Goal: Information Seeking & Learning: Check status

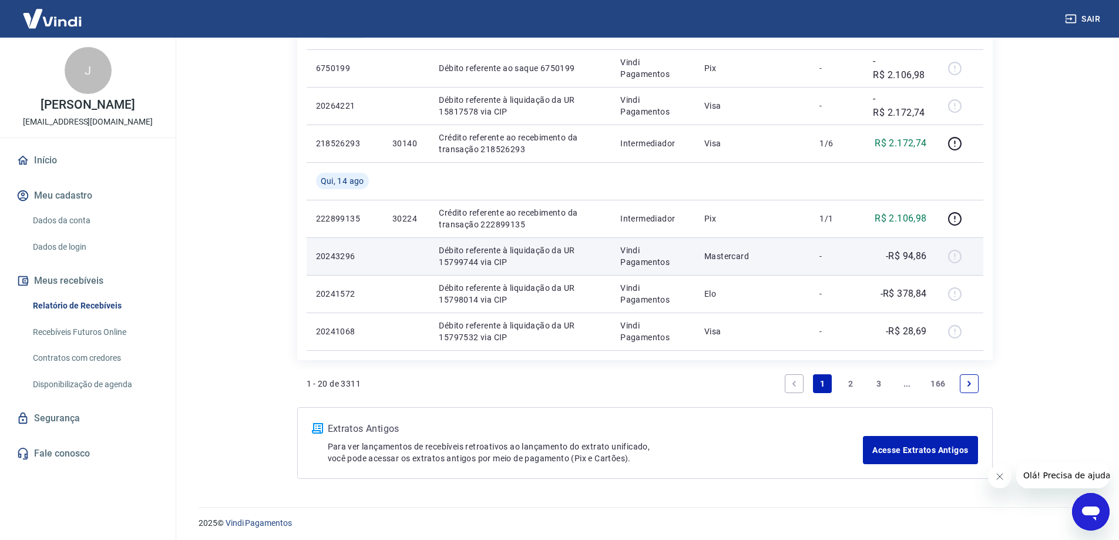
scroll to position [871, 0]
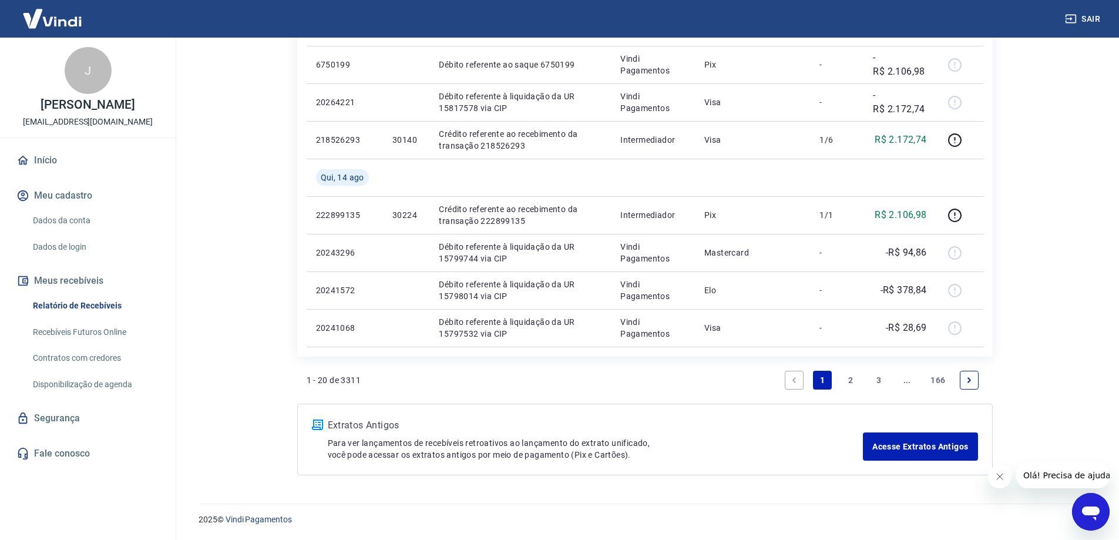
click at [850, 377] on link "2" at bounding box center [850, 380] width 19 height 19
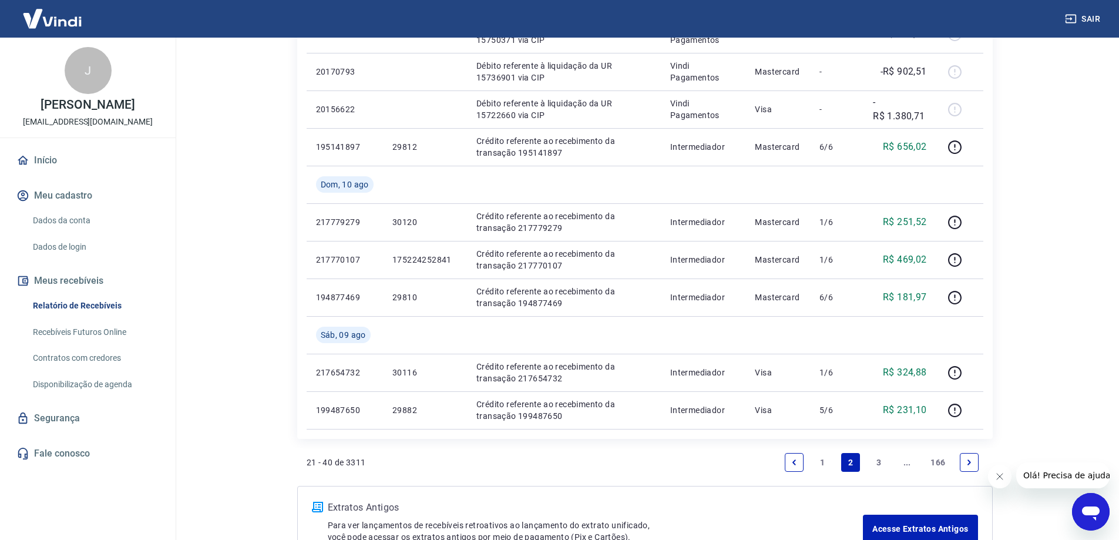
scroll to position [822, 0]
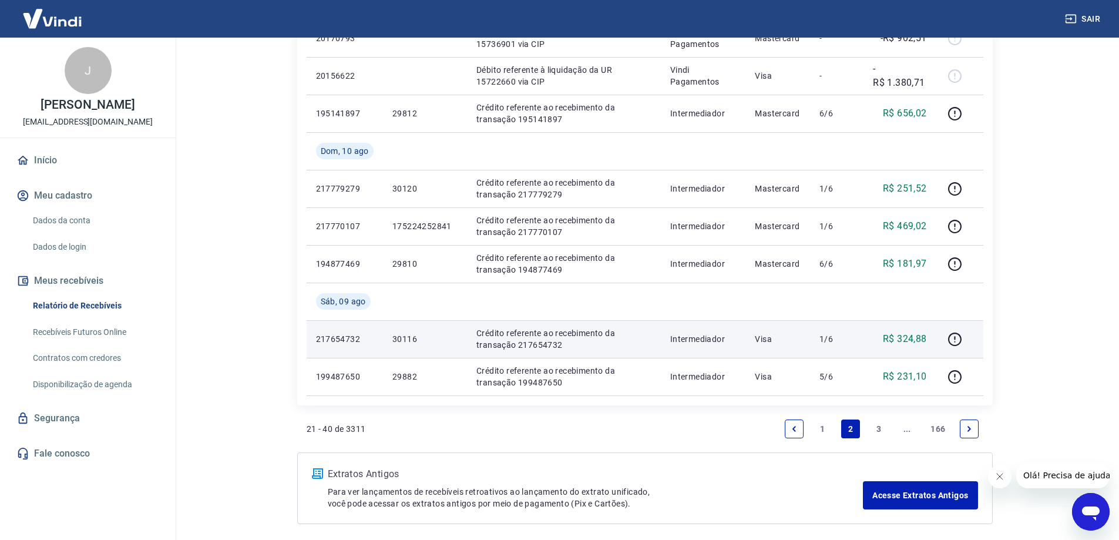
click at [345, 337] on p "217654732" at bounding box center [345, 339] width 58 height 12
click at [347, 341] on p "217654732" at bounding box center [345, 339] width 58 height 12
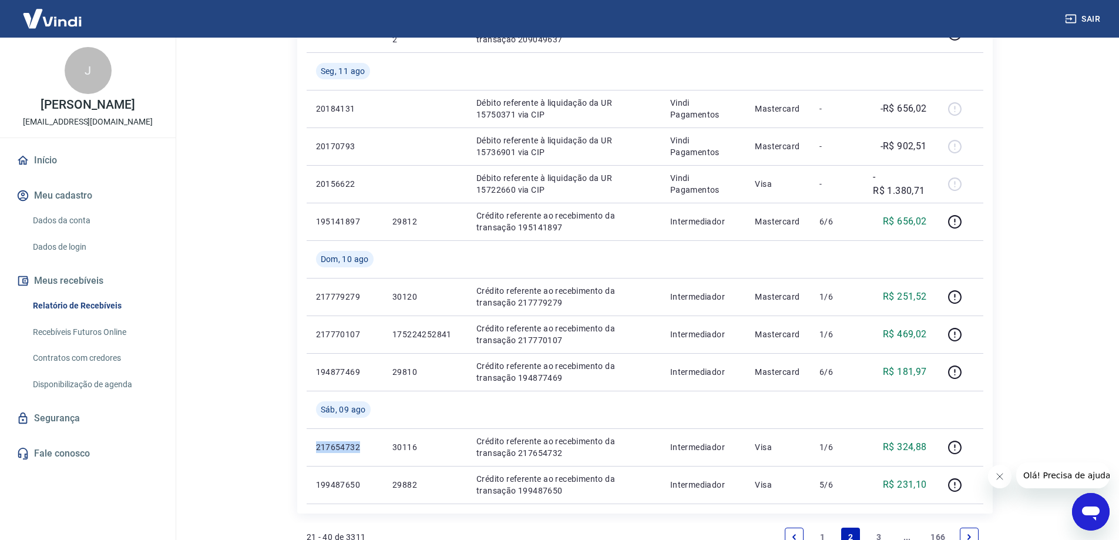
scroll to position [871, 0]
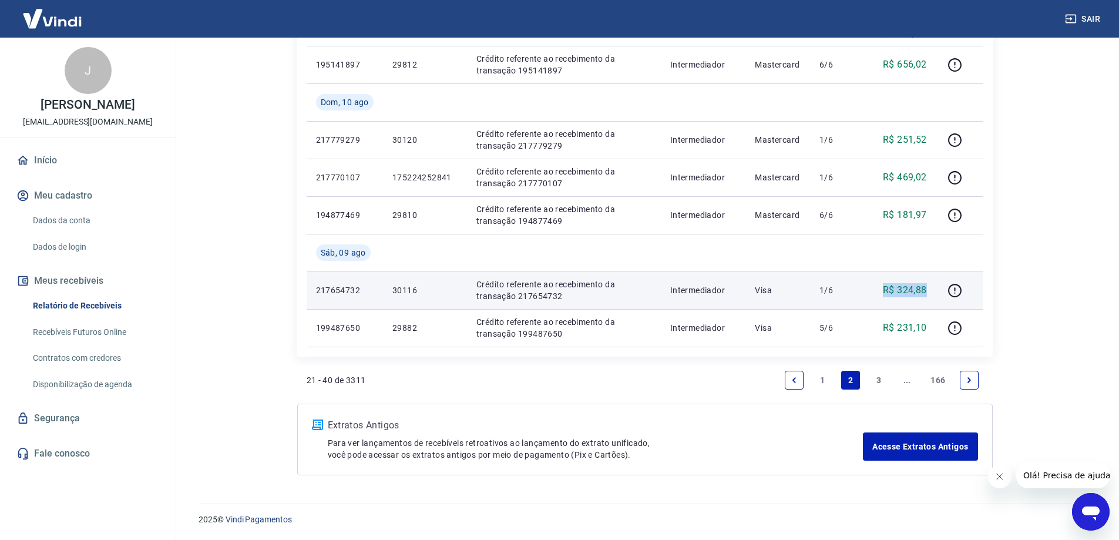
drag, startPoint x: 878, startPoint y: 290, endPoint x: 930, endPoint y: 290, distance: 52.3
click at [930, 290] on td "R$ 324,88" at bounding box center [900, 290] width 73 height 38
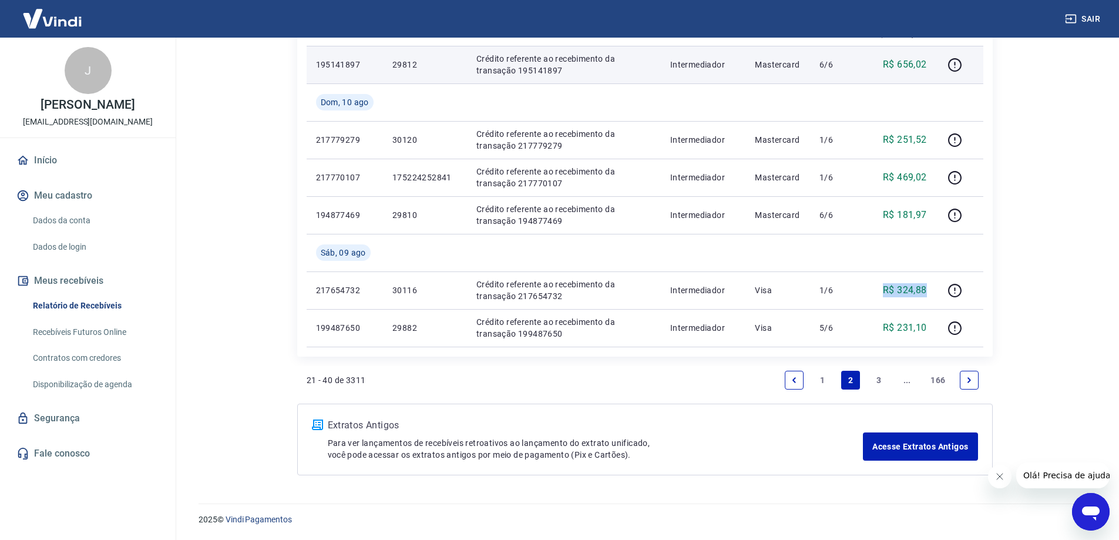
copy p "R$ 324,88"
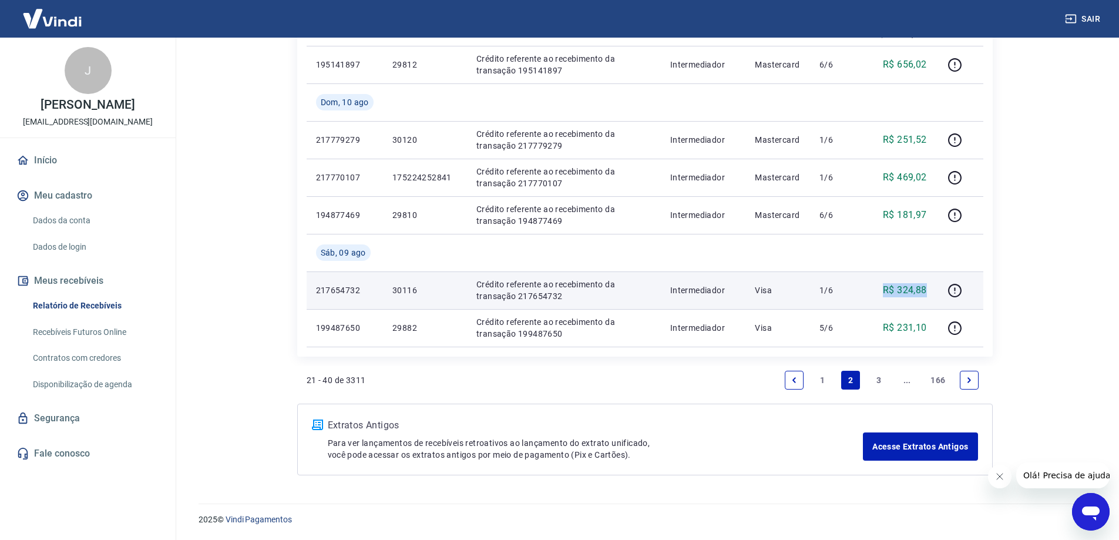
click at [867, 287] on td "R$ 324,88" at bounding box center [900, 290] width 73 height 38
drag, startPoint x: 875, startPoint y: 287, endPoint x: 932, endPoint y: 287, distance: 57.0
click at [932, 287] on td "R$ 324,88" at bounding box center [900, 290] width 73 height 38
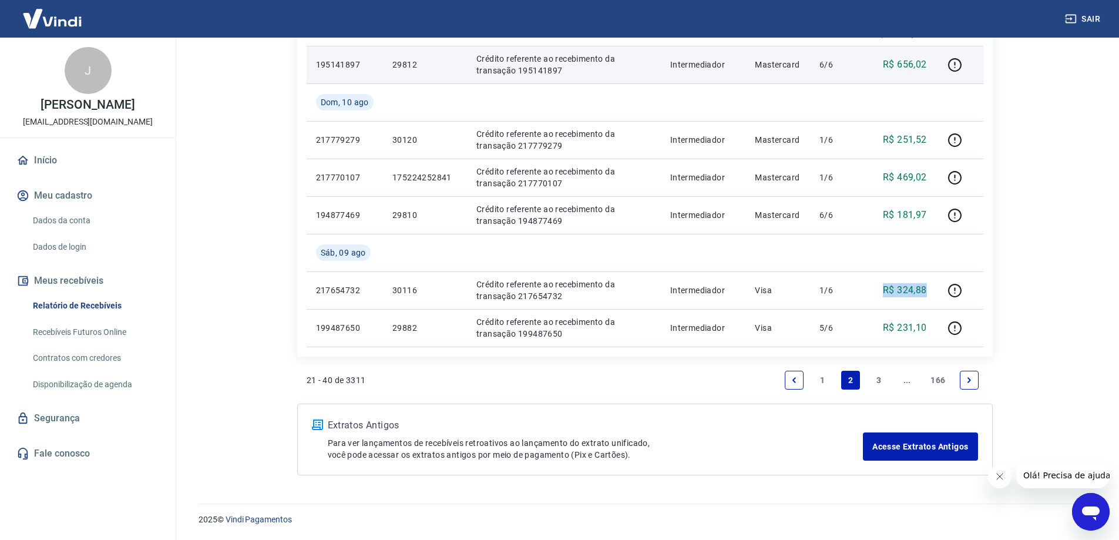
copy p "R$ 324,88"
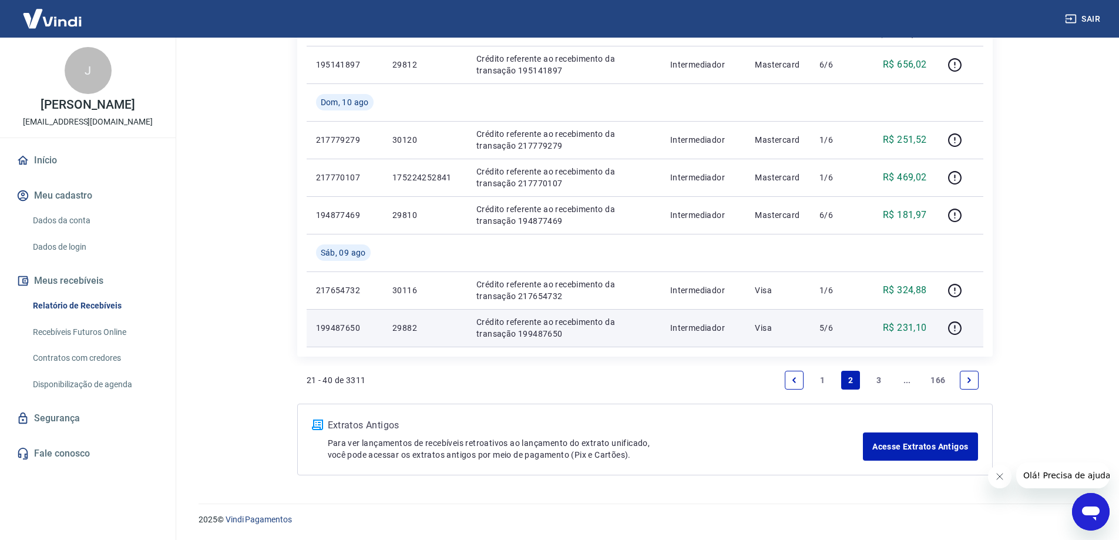
click at [354, 327] on p "199487650" at bounding box center [345, 328] width 58 height 12
copy p "199487650"
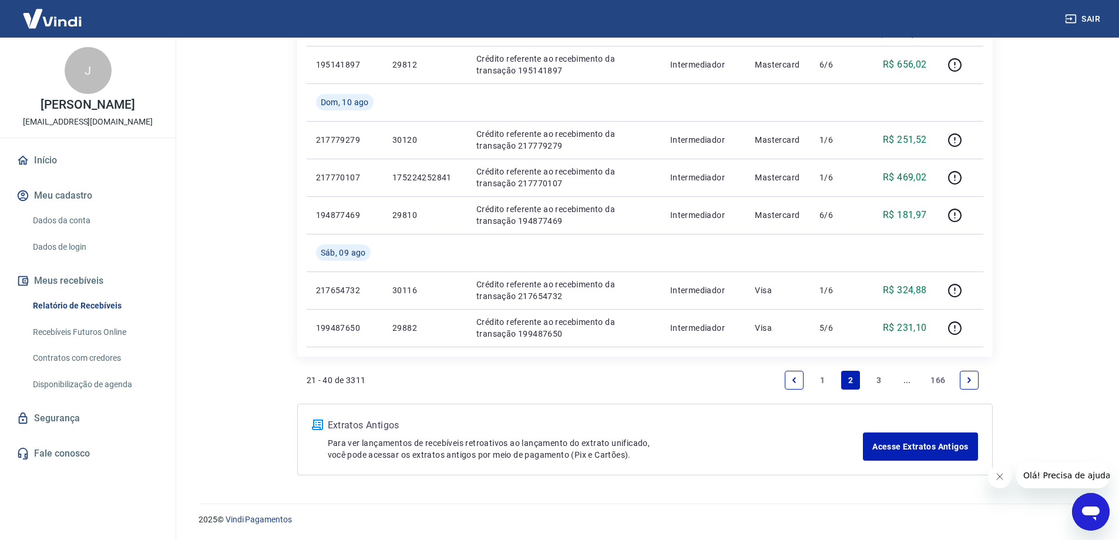
click at [879, 377] on link "3" at bounding box center [878, 380] width 19 height 19
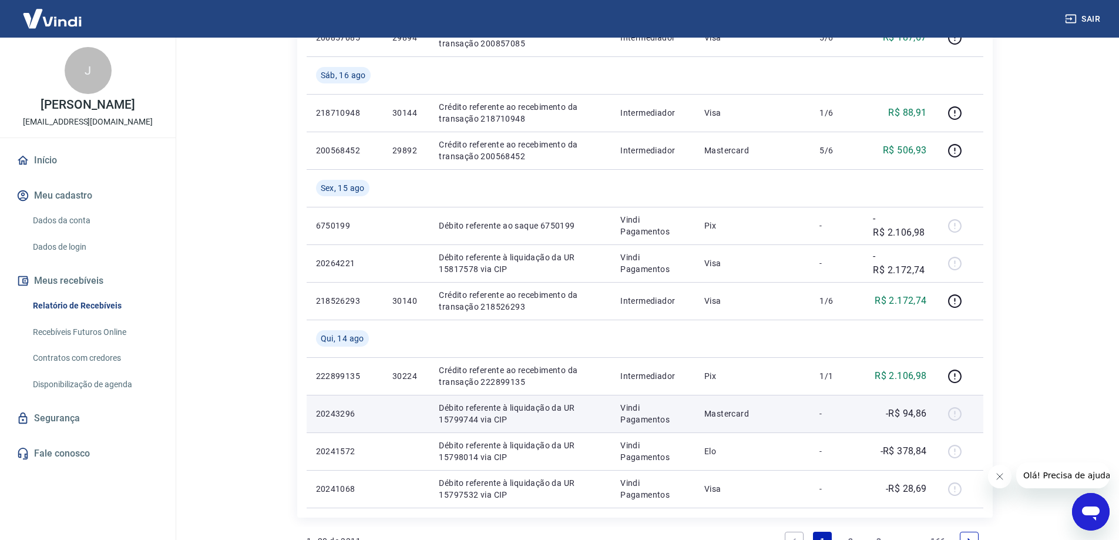
scroll to position [871, 0]
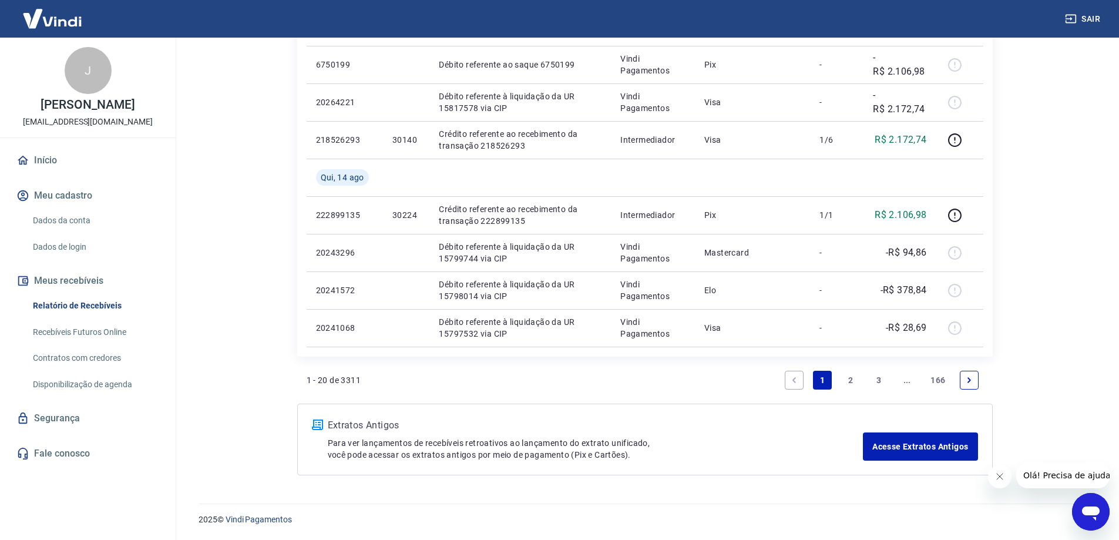
click at [876, 381] on link "3" at bounding box center [878, 380] width 19 height 19
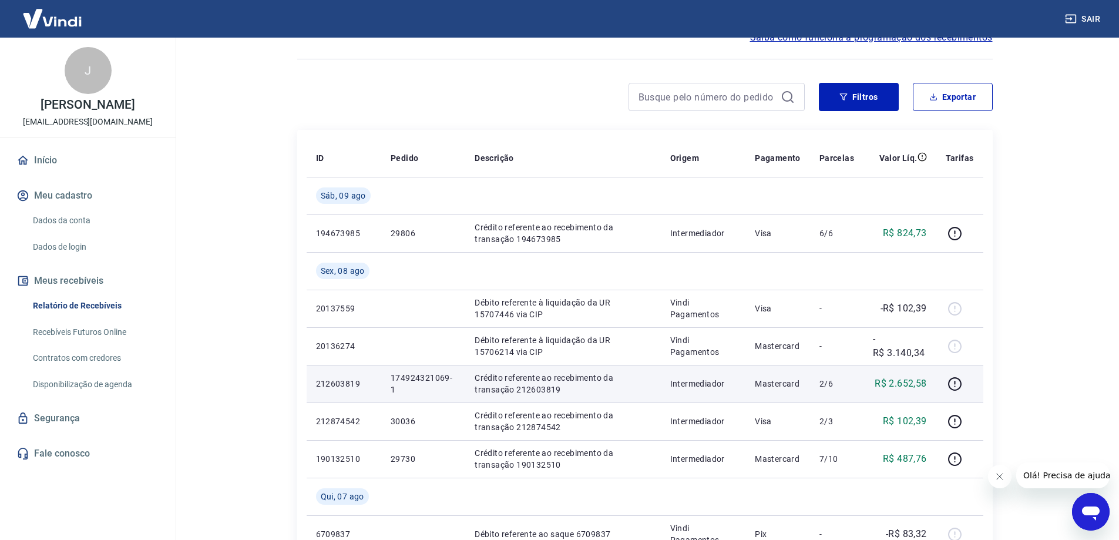
scroll to position [176, 0]
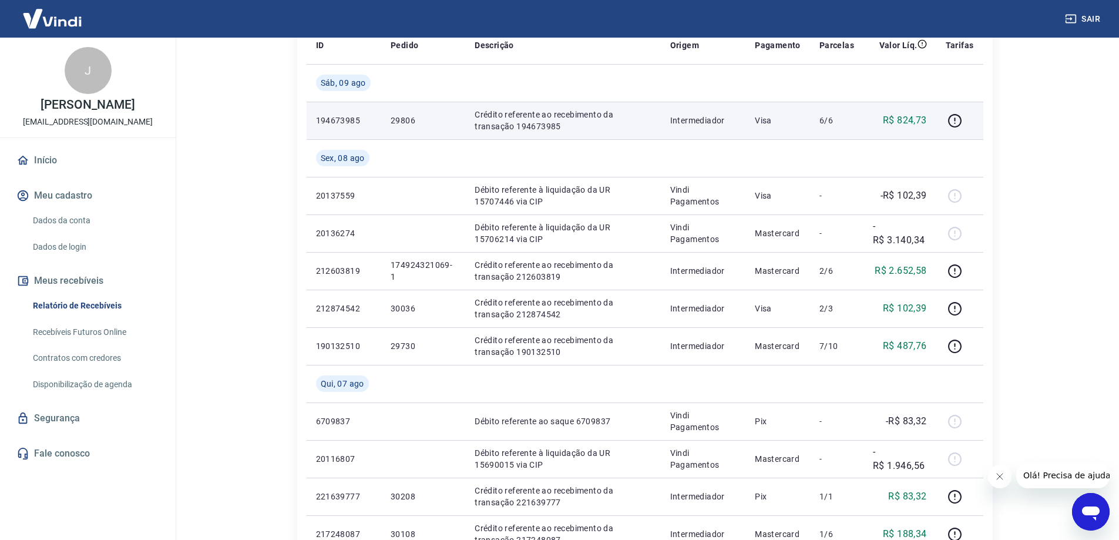
click at [336, 116] on p "194673985" at bounding box center [344, 121] width 56 height 12
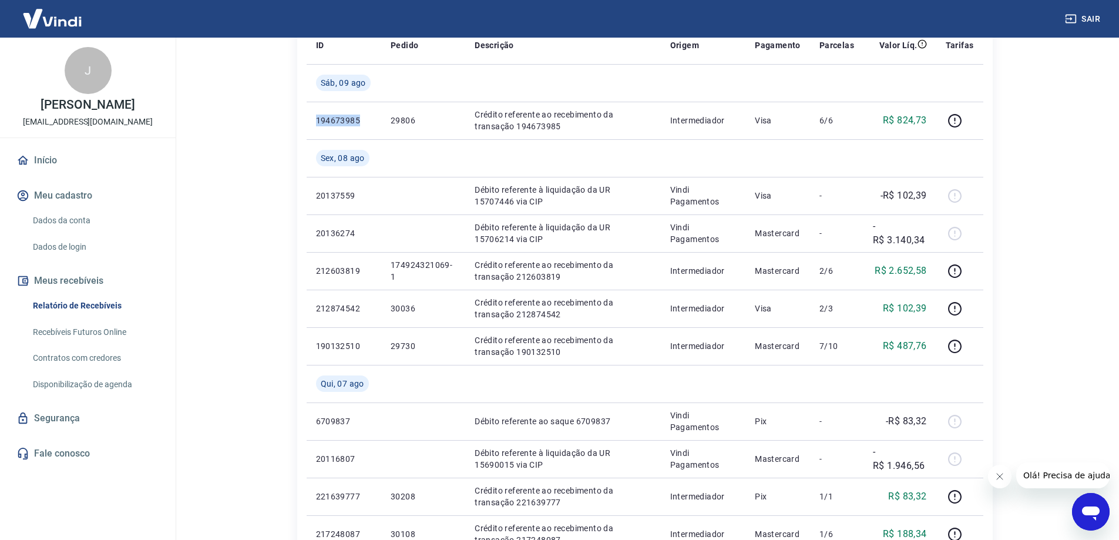
copy p "194673985"
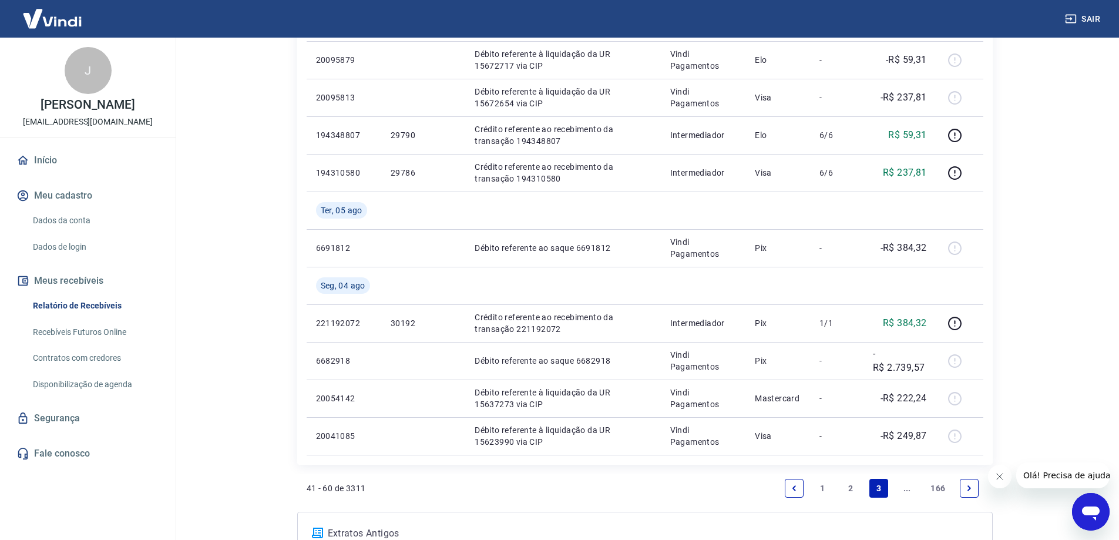
scroll to position [764, 0]
click at [851, 486] on link "2" at bounding box center [850, 487] width 19 height 19
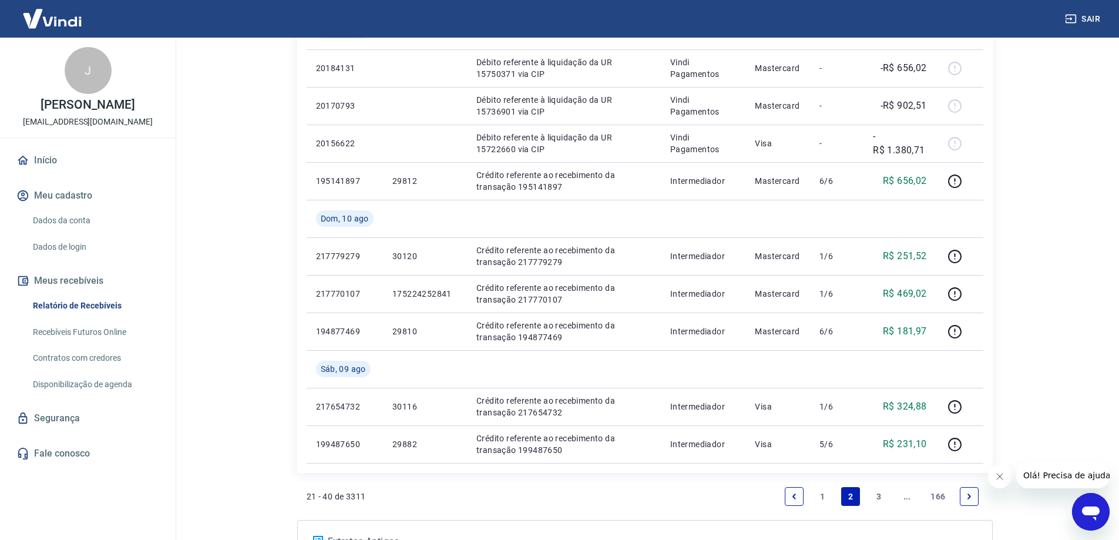
scroll to position [754, 0]
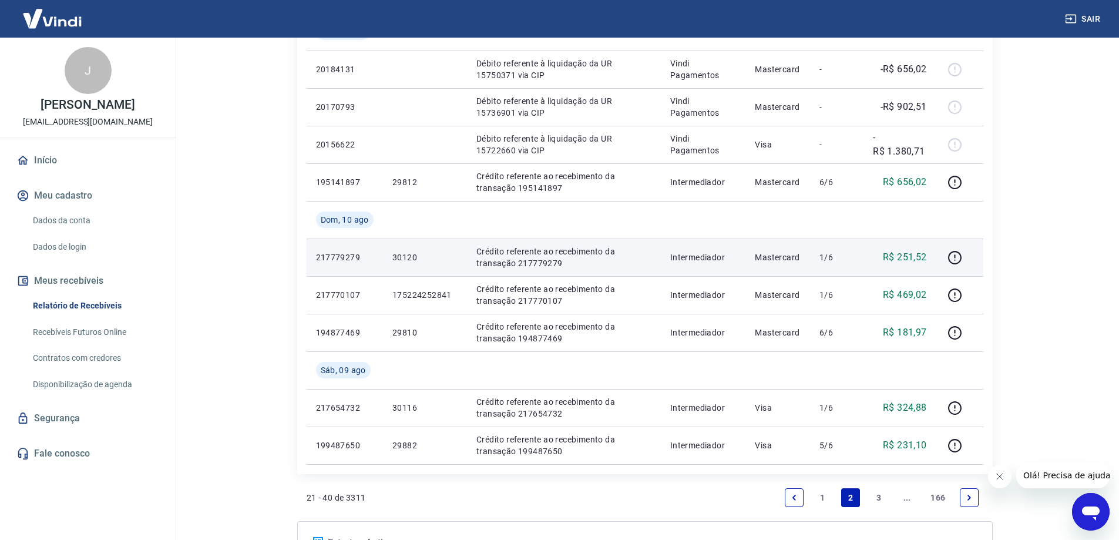
click at [335, 253] on p "217779279" at bounding box center [345, 257] width 58 height 12
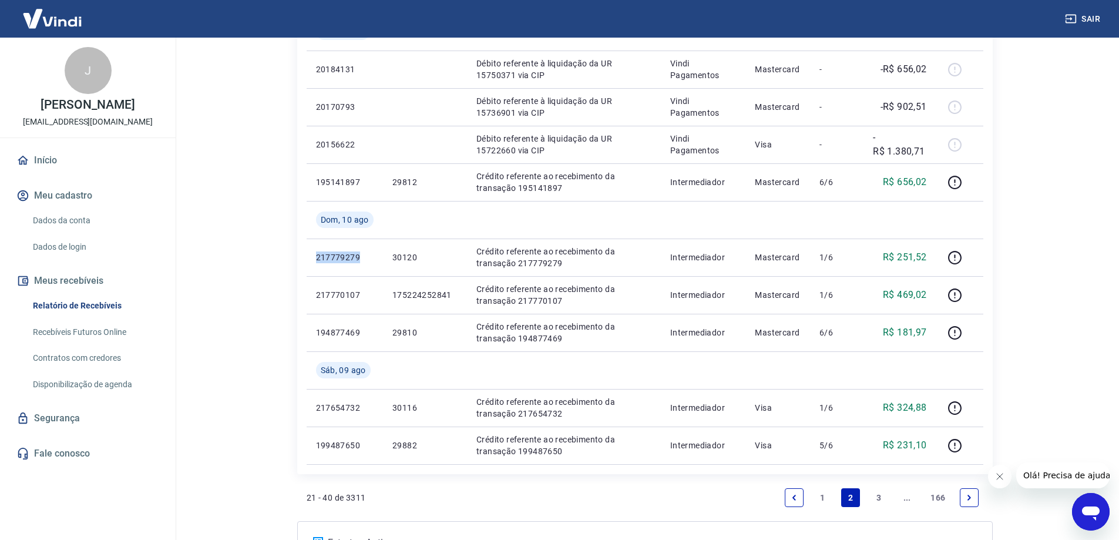
copy p "217779279"
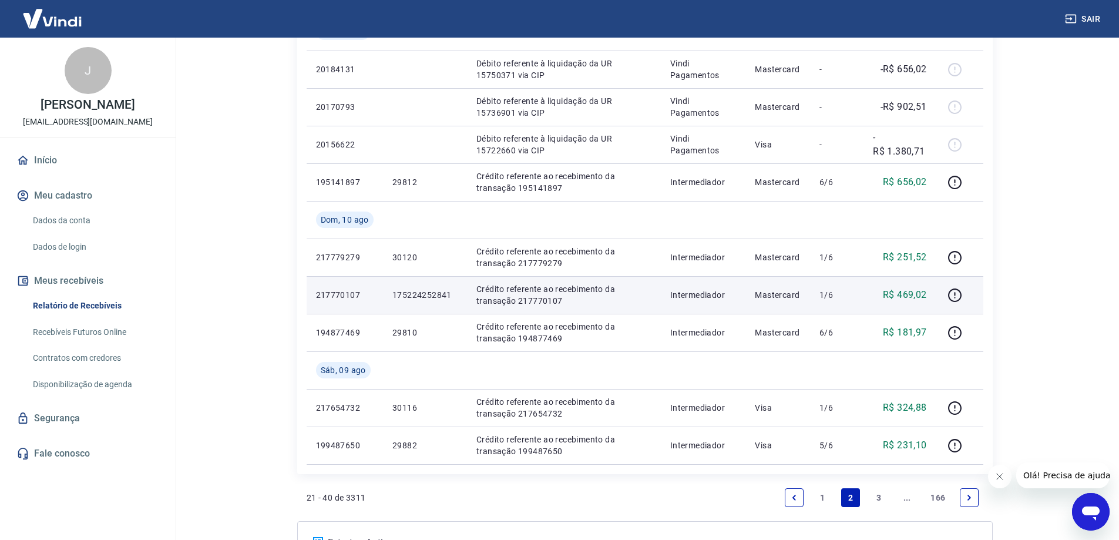
click at [351, 291] on p "217770107" at bounding box center [345, 295] width 58 height 12
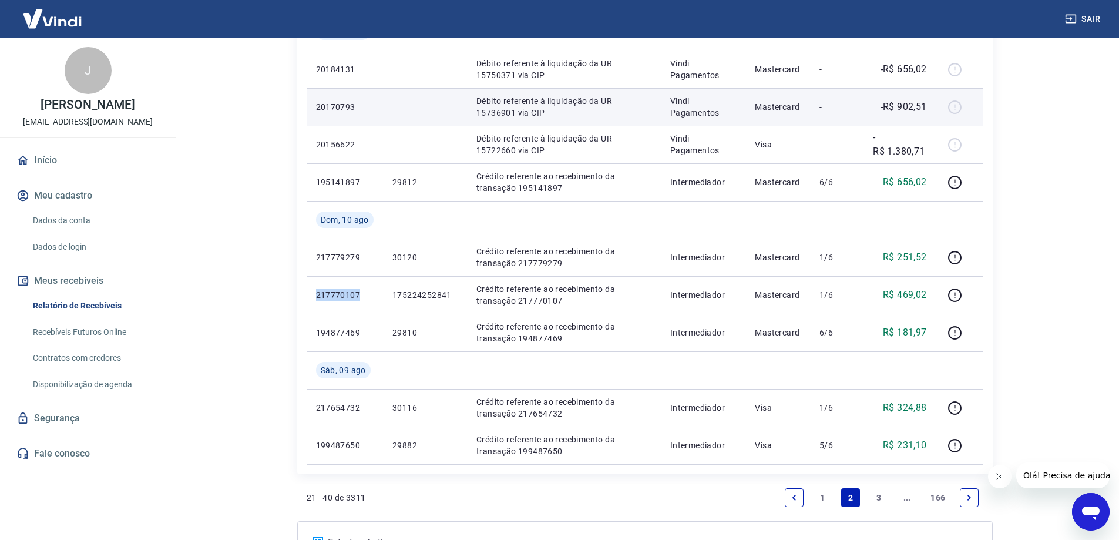
copy p "217770107"
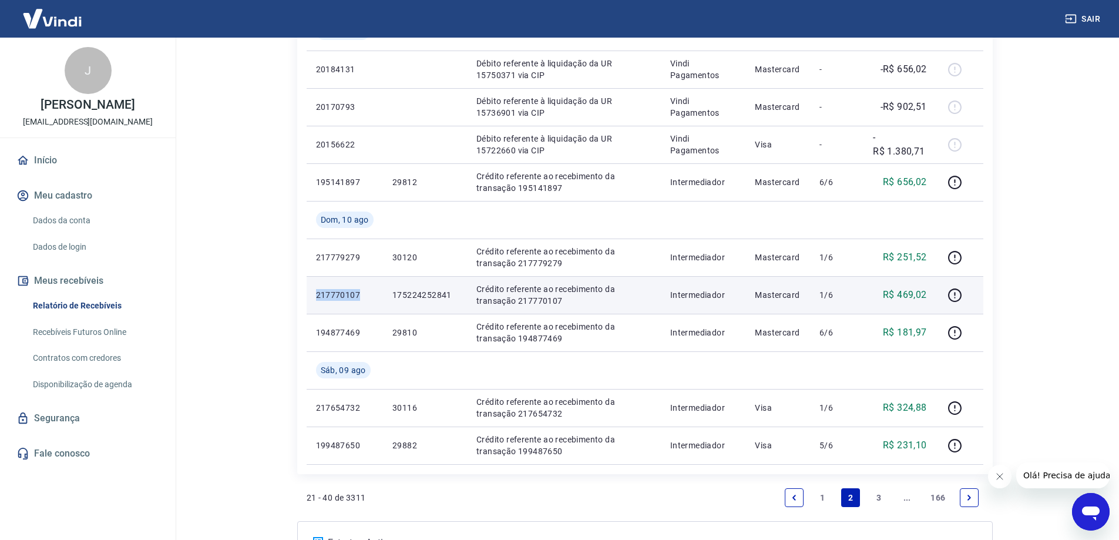
click at [329, 300] on p "217770107" at bounding box center [345, 295] width 58 height 12
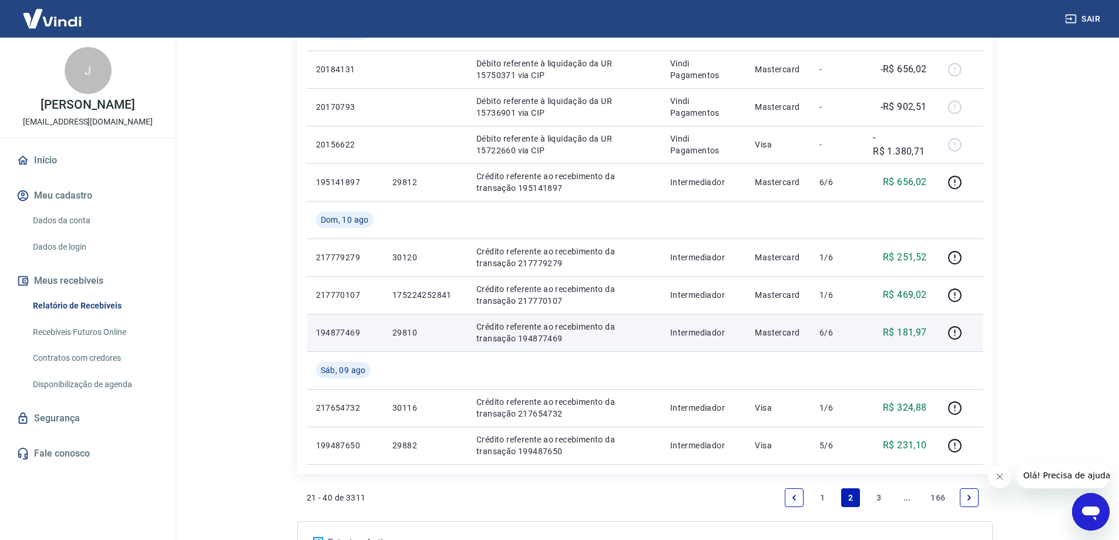
click at [346, 337] on p "194877469" at bounding box center [345, 333] width 58 height 12
copy p "194877469"
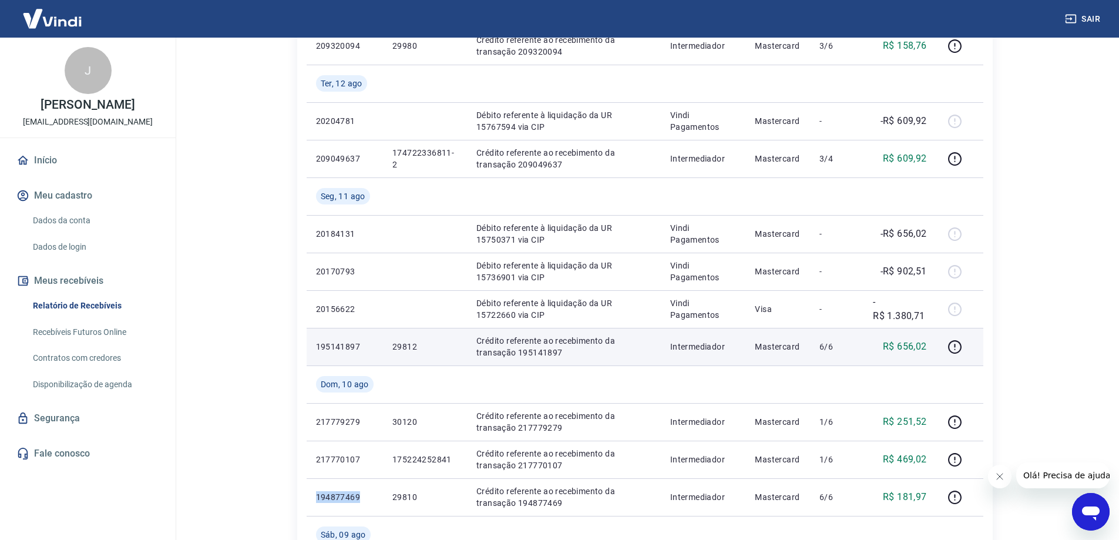
scroll to position [577, 0]
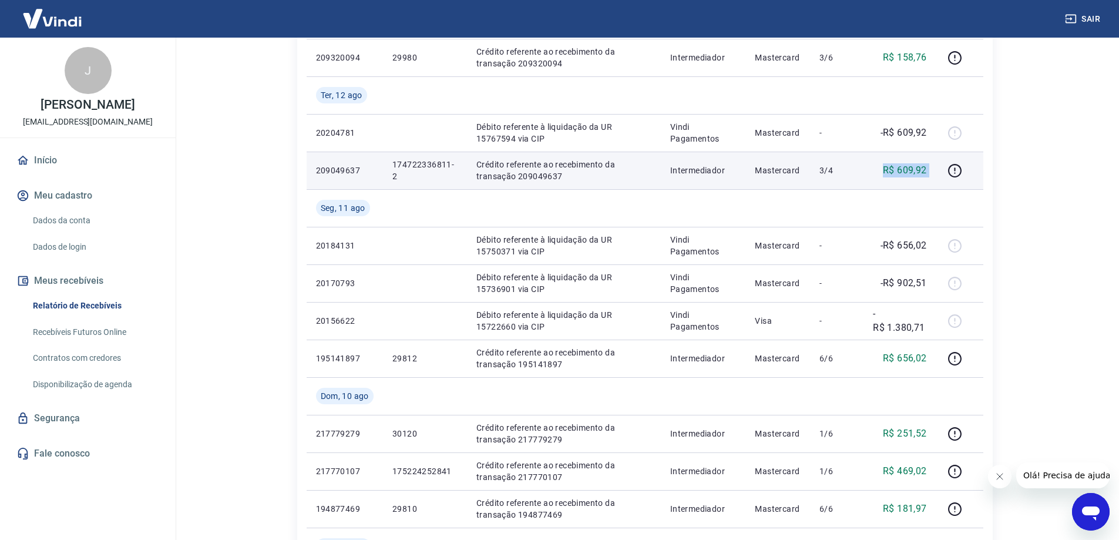
drag, startPoint x: 868, startPoint y: 169, endPoint x: 945, endPoint y: 169, distance: 77.5
click at [945, 169] on tr "209049637 174722336811-2 Crédito referente ao recebimento da transação 20904963…" at bounding box center [645, 171] width 677 height 38
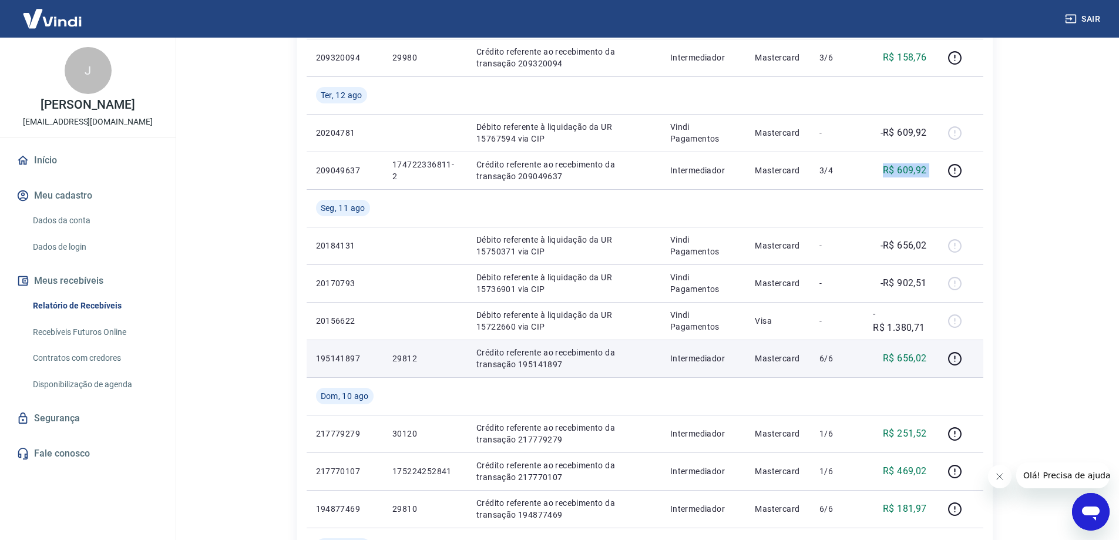
copy tr "R$ 609,92"
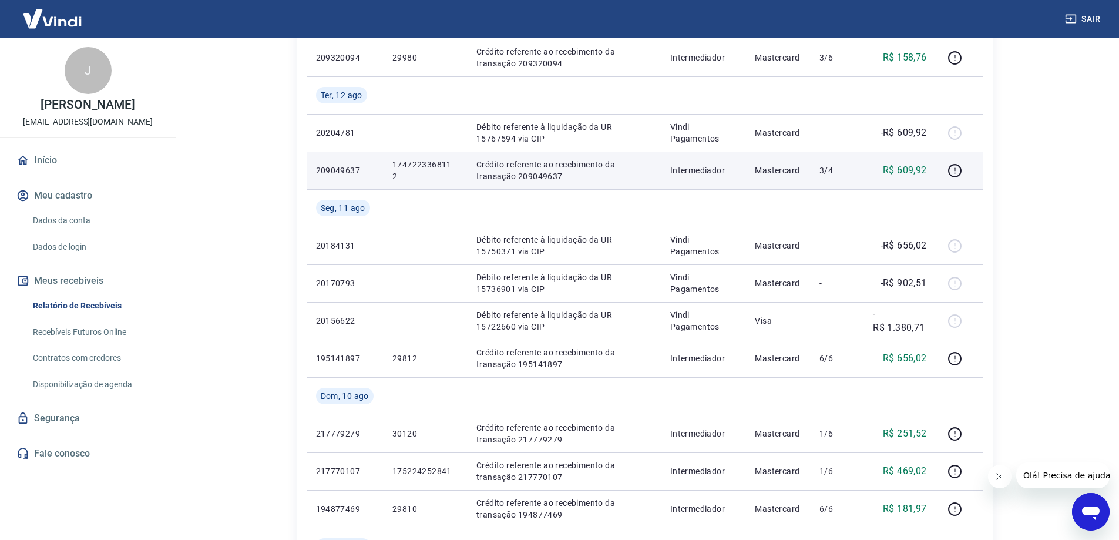
click at [347, 169] on p "209049637" at bounding box center [345, 170] width 58 height 12
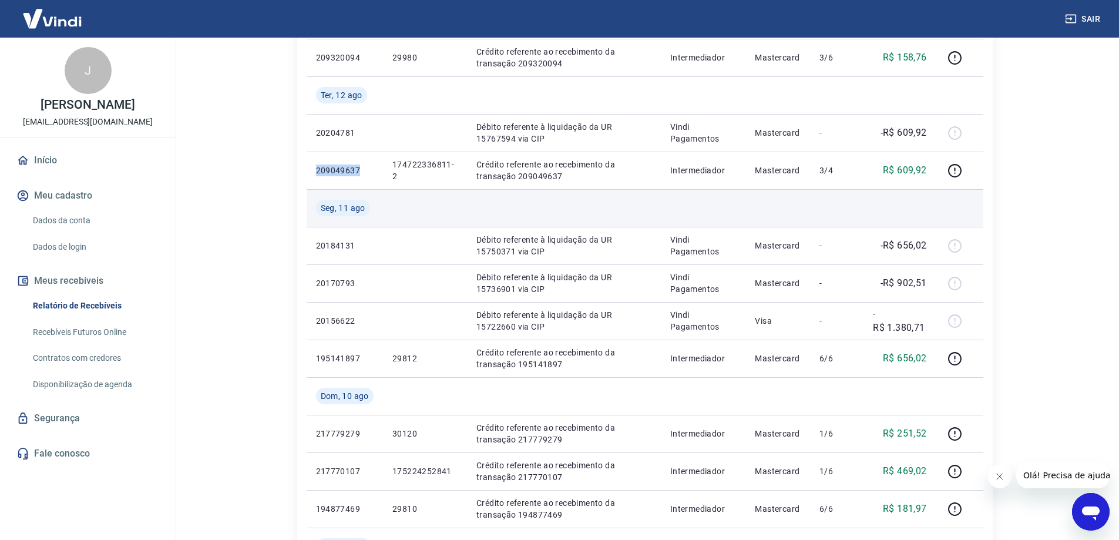
copy p "209049637"
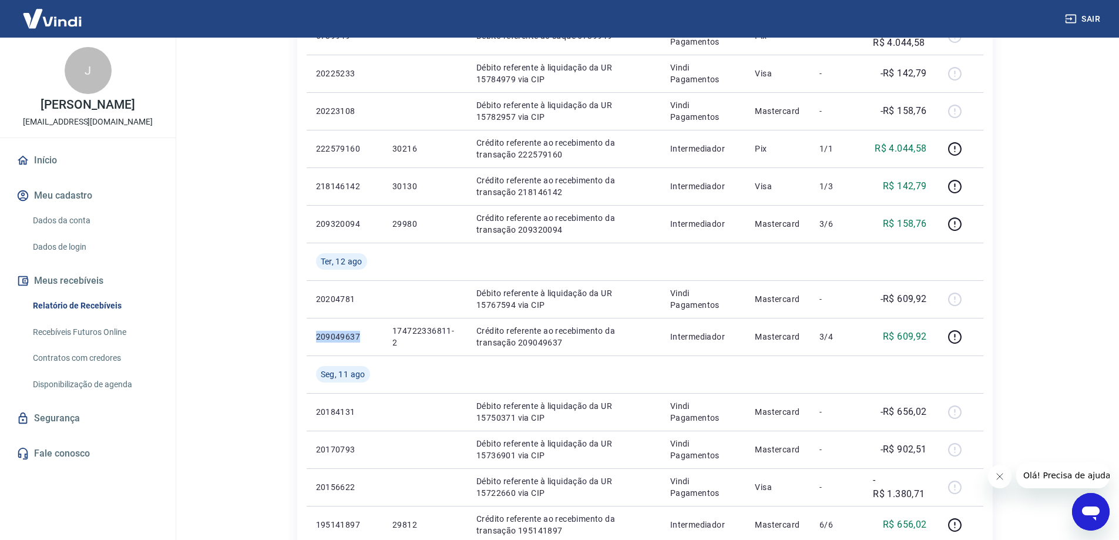
scroll to position [401, 0]
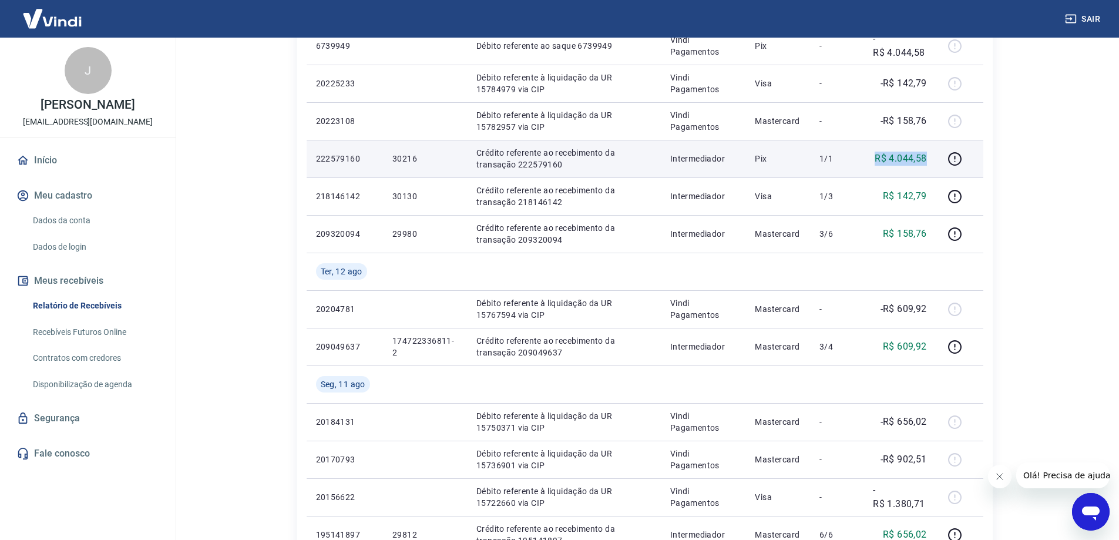
drag, startPoint x: 891, startPoint y: 160, endPoint x: 925, endPoint y: 160, distance: 34.7
click at [925, 160] on td "R$ 4.044,58" at bounding box center [900, 159] width 73 height 38
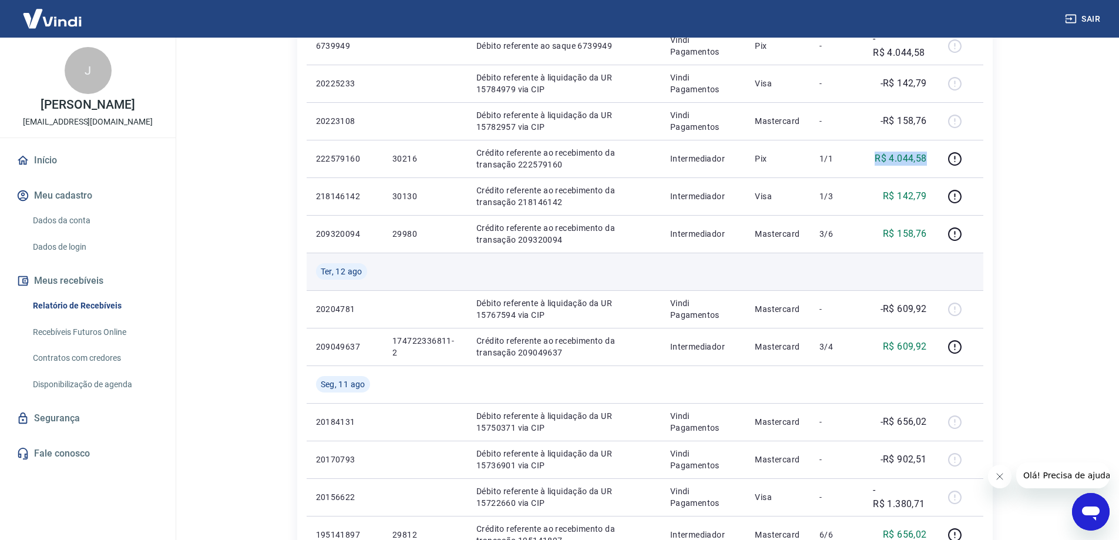
copy p "R$ 4.044,58"
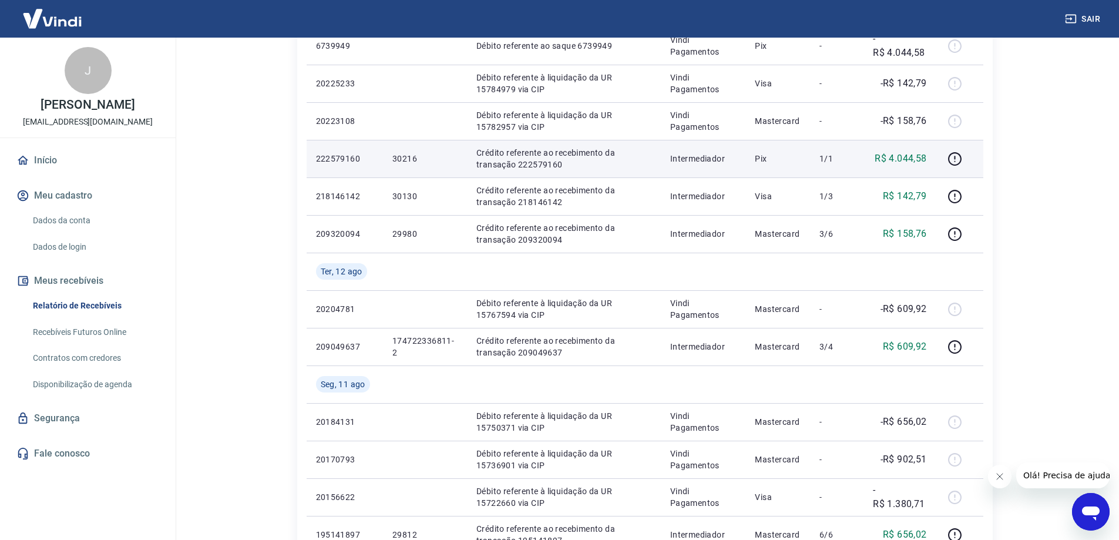
click at [337, 160] on p "222579160" at bounding box center [345, 159] width 58 height 12
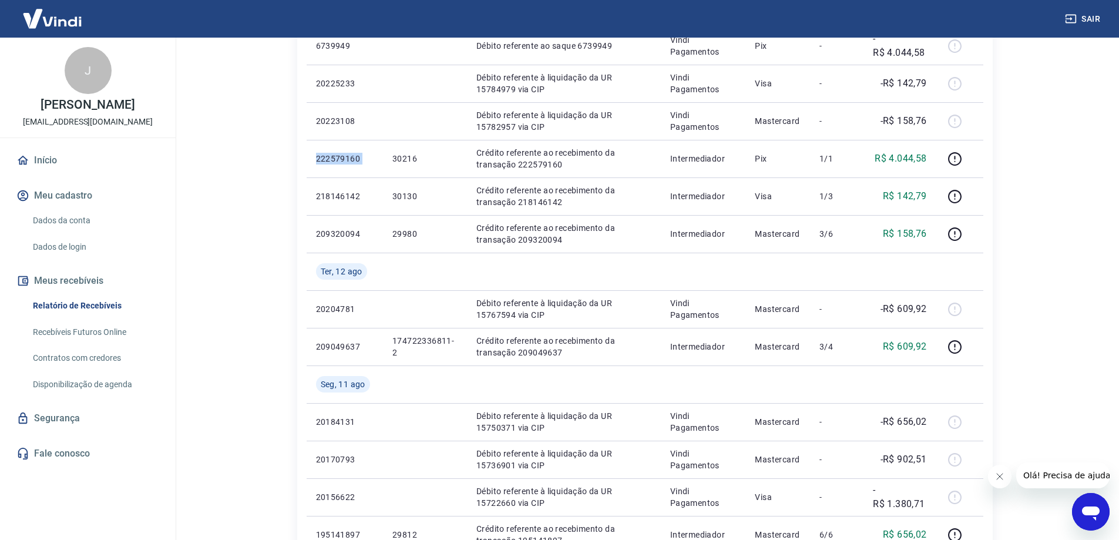
copy p "222579160"
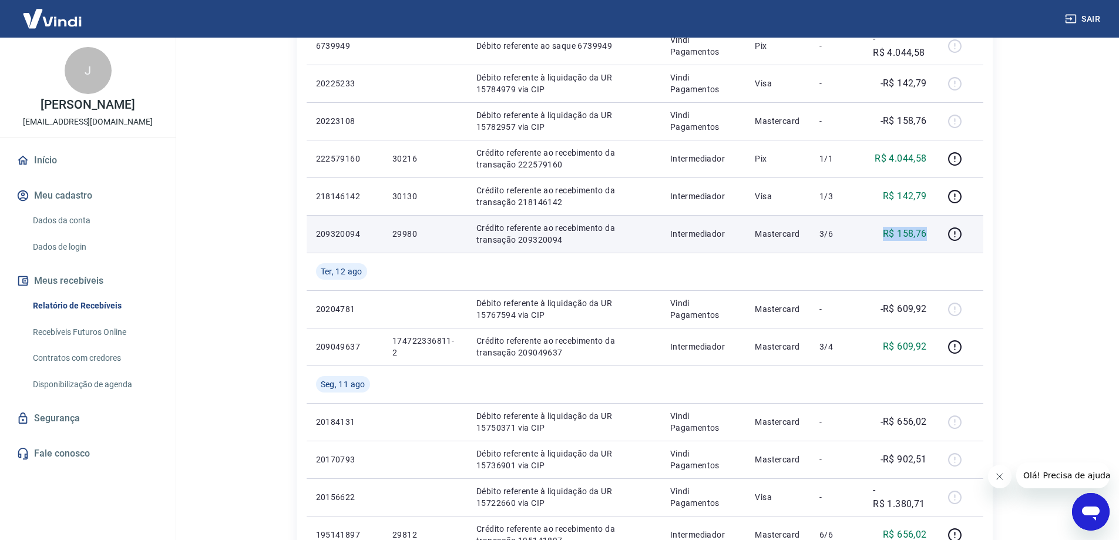
drag, startPoint x: 893, startPoint y: 233, endPoint x: 935, endPoint y: 233, distance: 42.3
click at [935, 233] on td "R$ 158,76" at bounding box center [900, 234] width 73 height 38
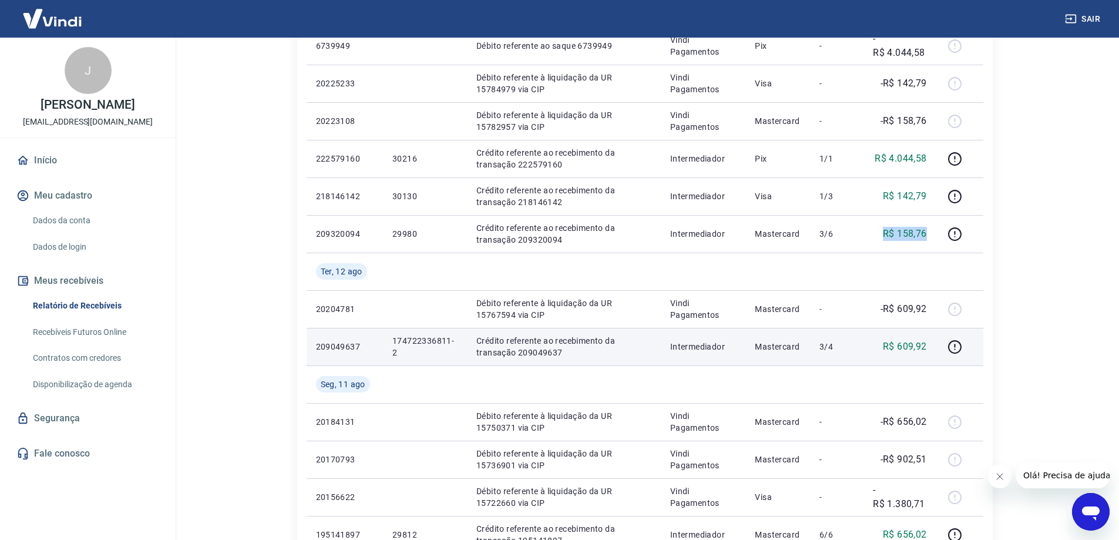
copy p "R$ 158,76"
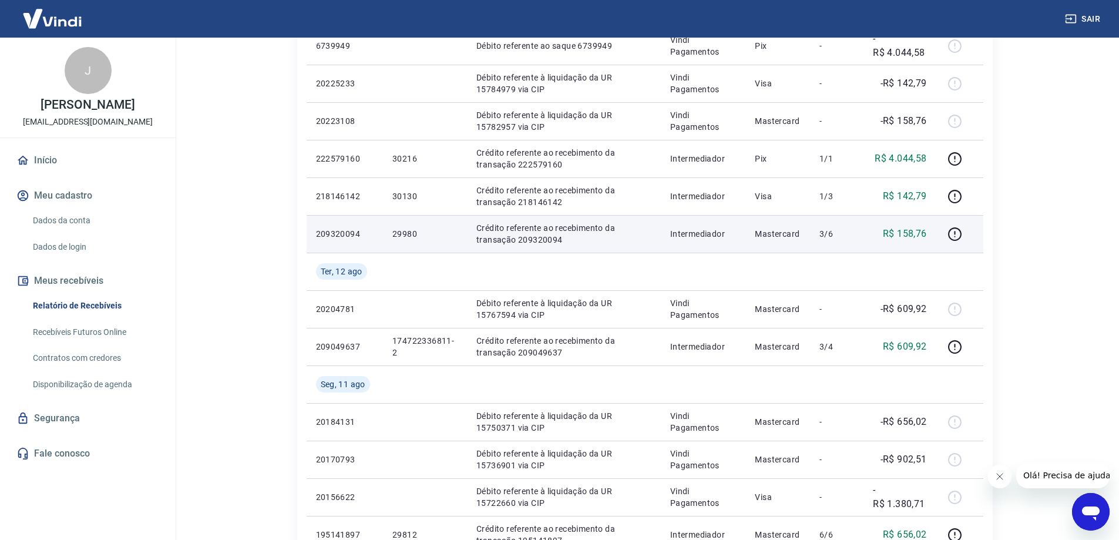
click at [338, 232] on p "209320094" at bounding box center [345, 234] width 58 height 12
copy p "209320094"
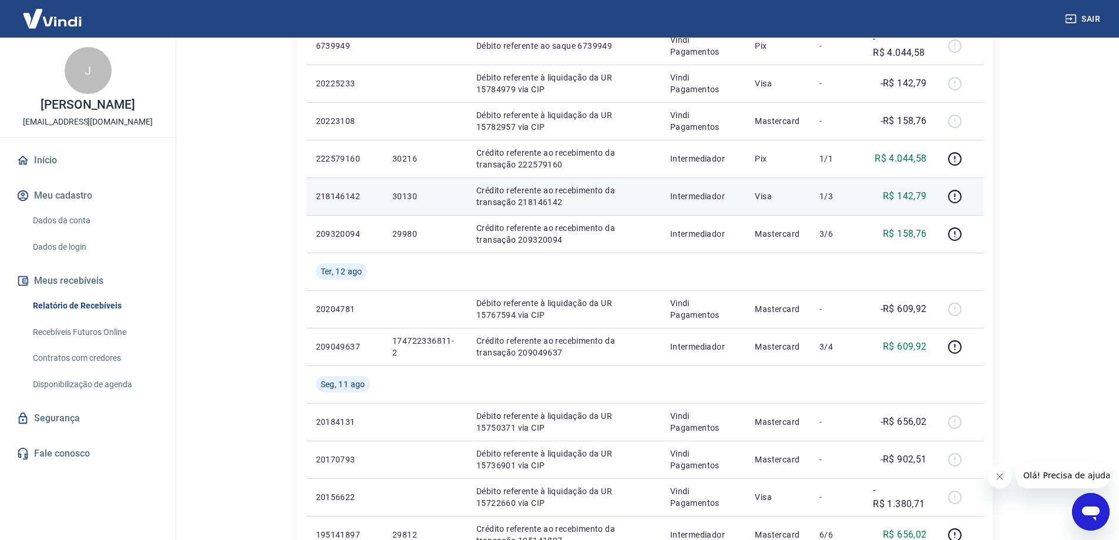
click at [347, 193] on p "218146142" at bounding box center [345, 196] width 58 height 12
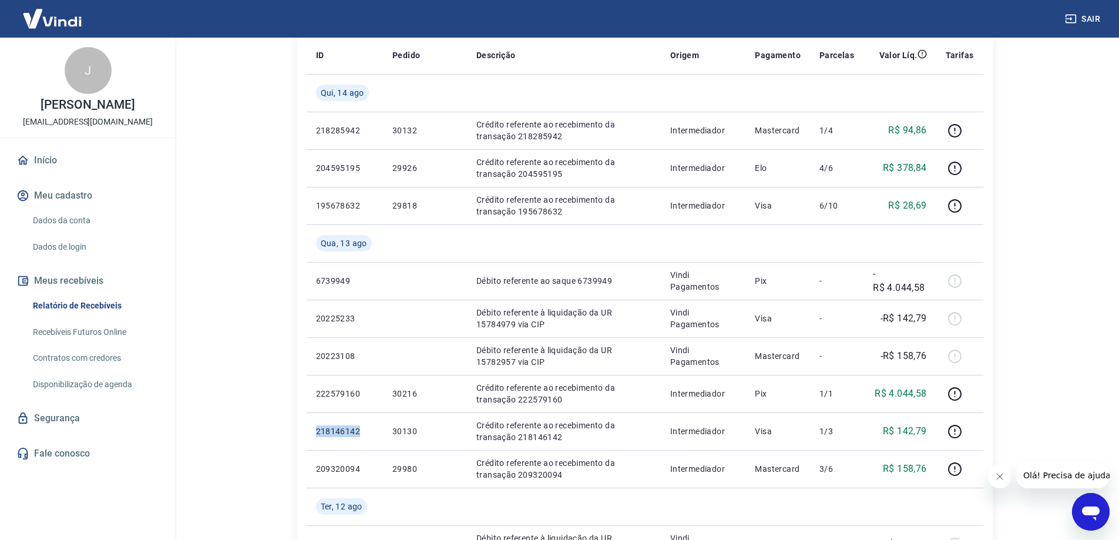
scroll to position [107, 0]
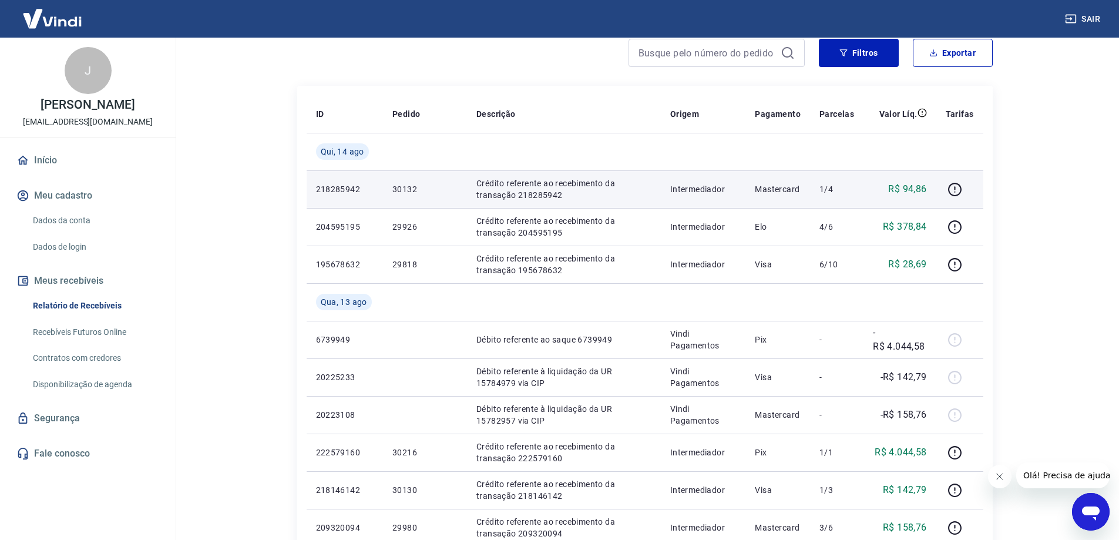
click at [343, 190] on p "218285942" at bounding box center [345, 189] width 58 height 12
click at [347, 194] on p "218285942" at bounding box center [345, 189] width 58 height 12
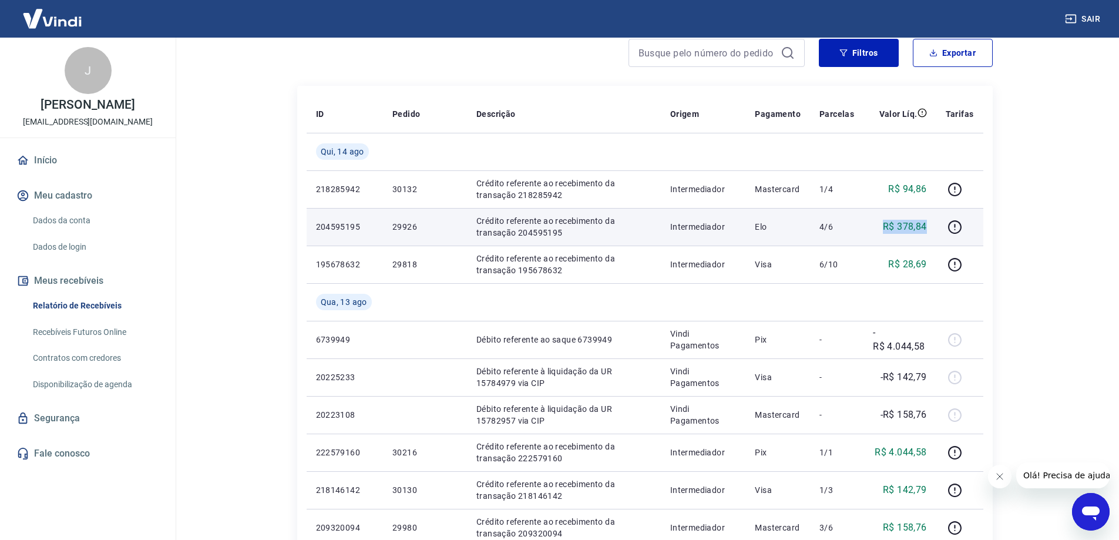
drag, startPoint x: 888, startPoint y: 229, endPoint x: 933, endPoint y: 229, distance: 45.2
click at [933, 229] on td "R$ 378,84" at bounding box center [900, 227] width 73 height 38
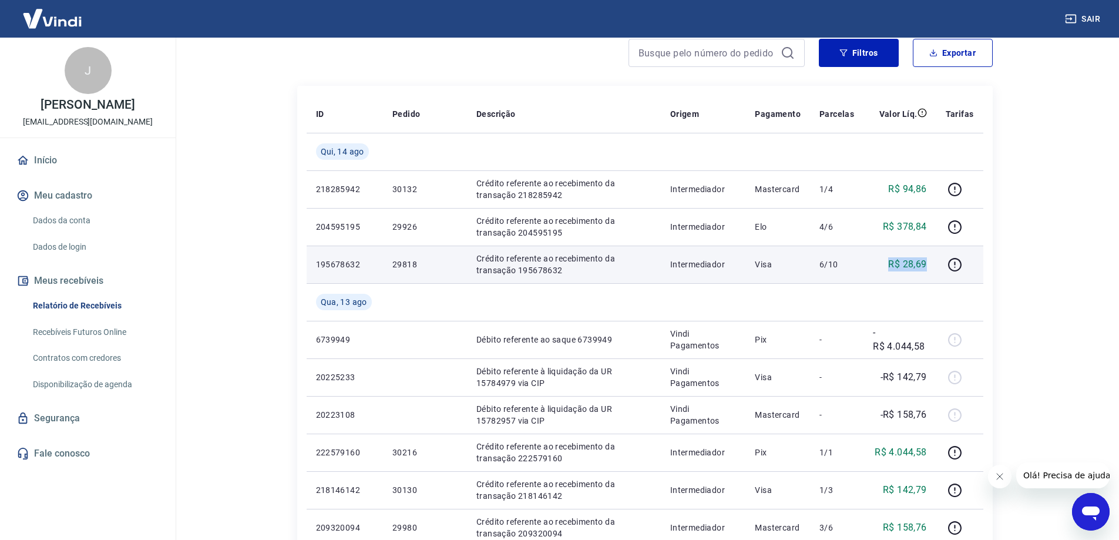
drag, startPoint x: 891, startPoint y: 266, endPoint x: 930, endPoint y: 266, distance: 39.4
click at [930, 266] on td "R$ 28,69" at bounding box center [900, 265] width 73 height 38
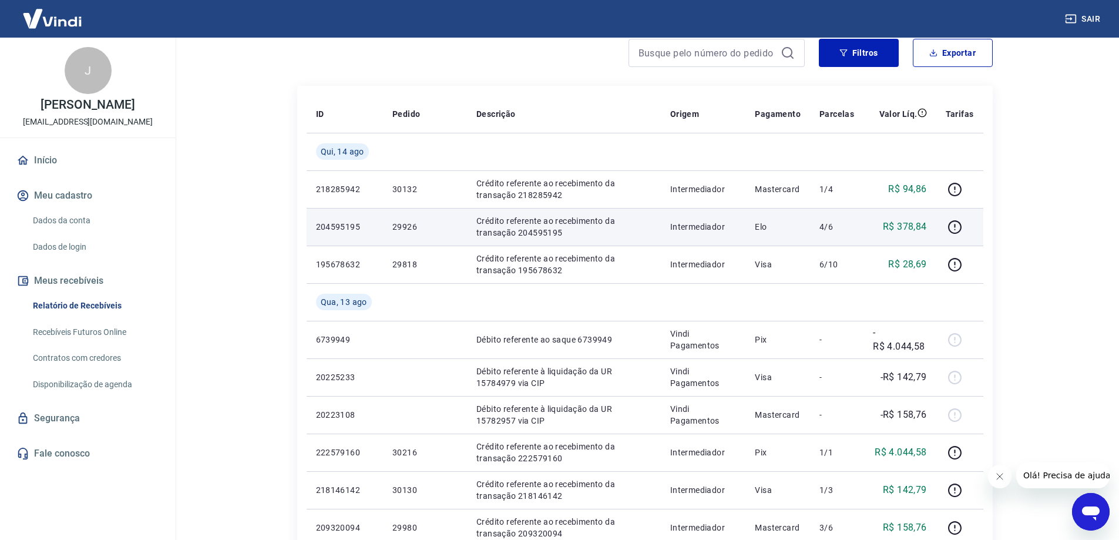
click at [340, 227] on p "204595195" at bounding box center [345, 227] width 58 height 12
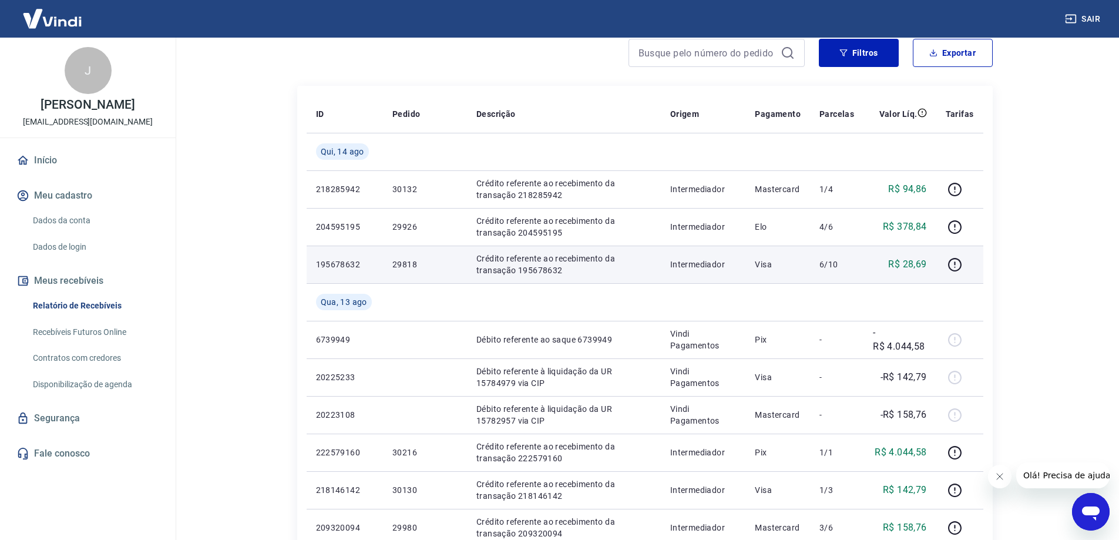
click at [344, 266] on p "195678632" at bounding box center [345, 264] width 58 height 12
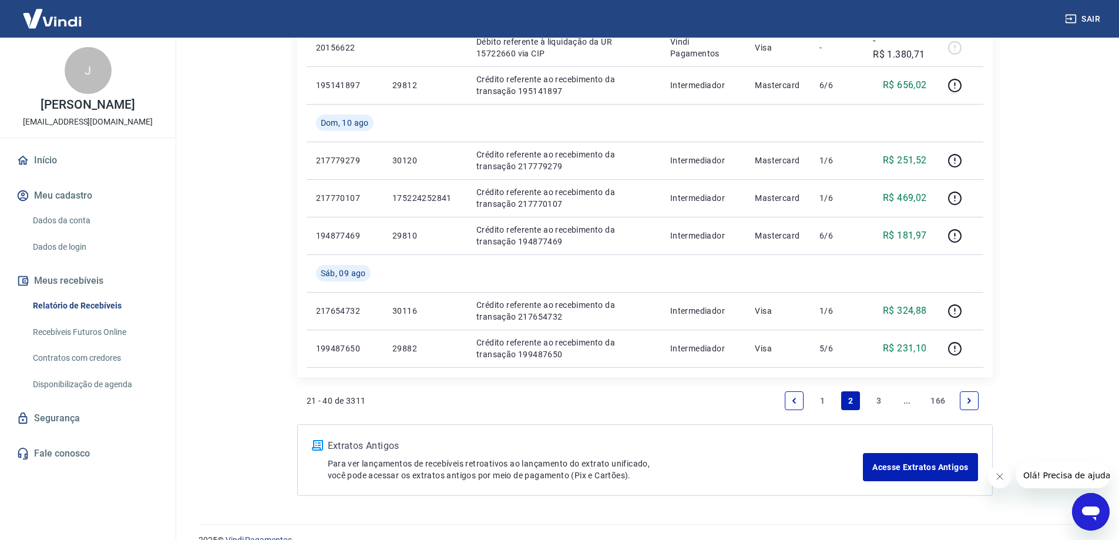
scroll to position [871, 0]
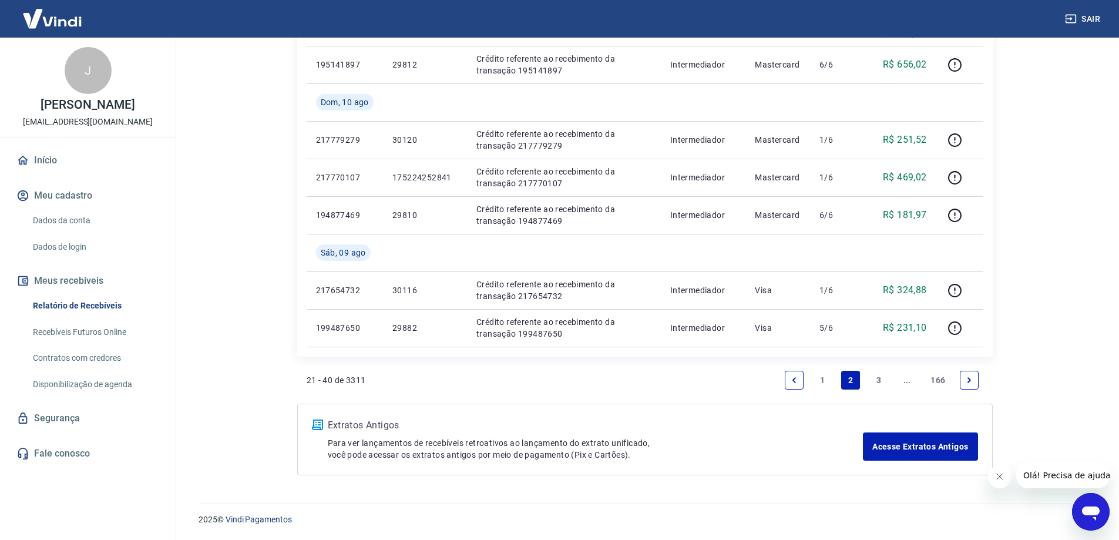
click at [825, 378] on link "1" at bounding box center [822, 380] width 19 height 19
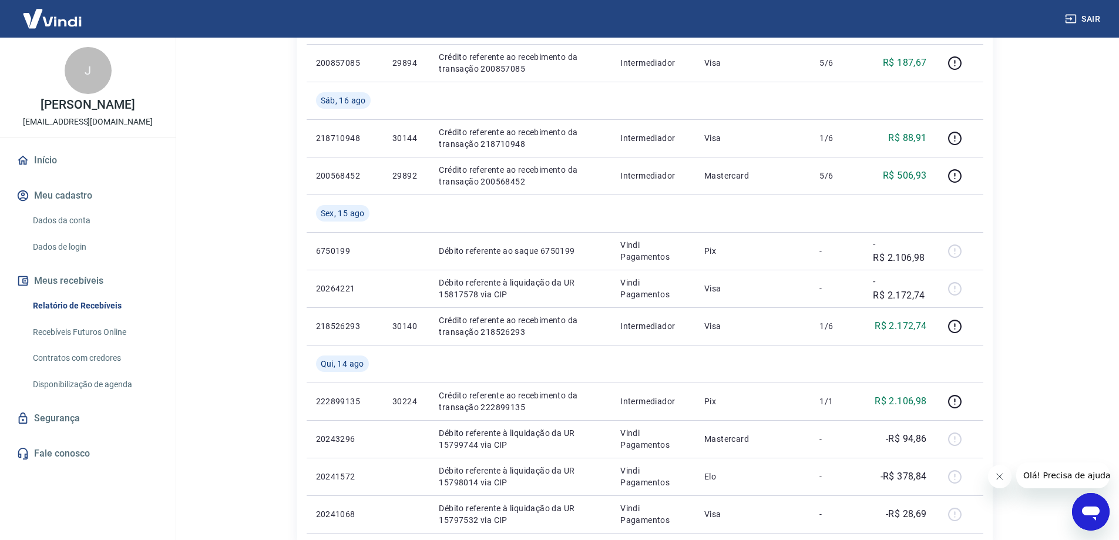
scroll to position [871, 0]
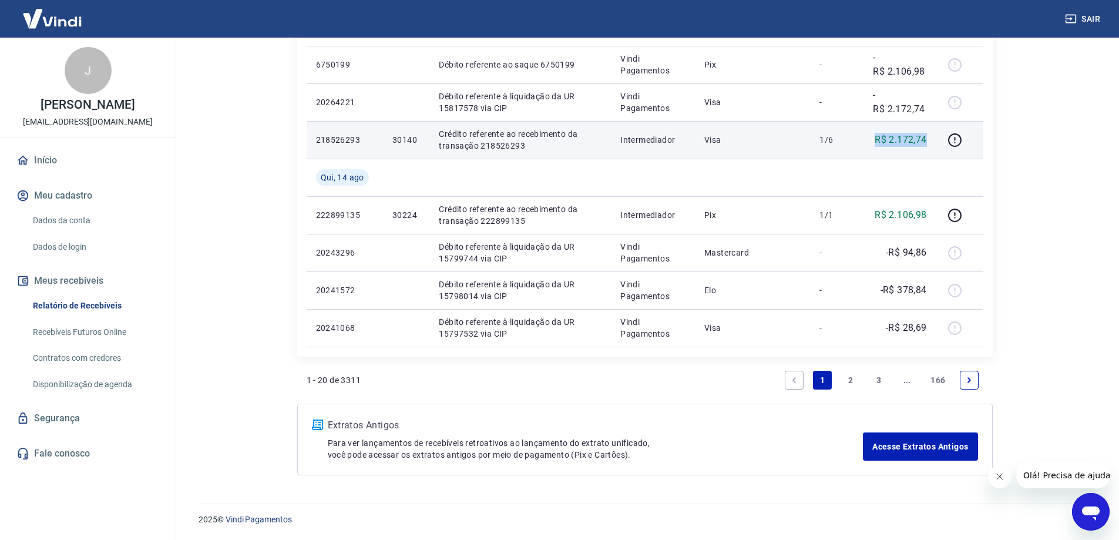
drag, startPoint x: 865, startPoint y: 140, endPoint x: 929, endPoint y: 140, distance: 63.4
click at [929, 140] on td "R$ 2.172,74" at bounding box center [900, 140] width 72 height 38
click at [337, 141] on p "218526293" at bounding box center [345, 140] width 58 height 12
